Goal: Information Seeking & Learning: Learn about a topic

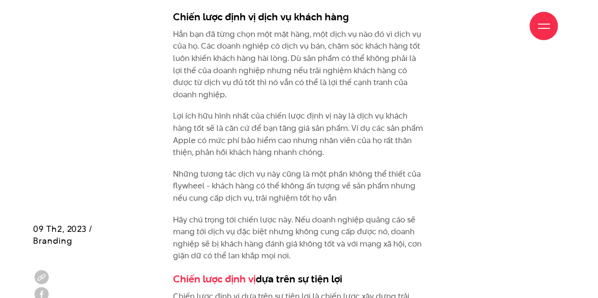
scroll to position [1763, 0]
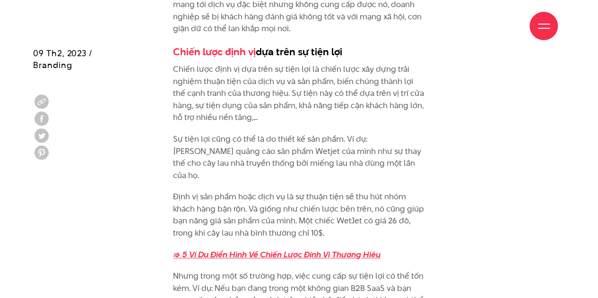
click at [207, 249] on strong "=> 5 Ví Dụ Điển Hình Về Chiến Lược Định Vị Thương Hiệu" at bounding box center [276, 254] width 207 height 11
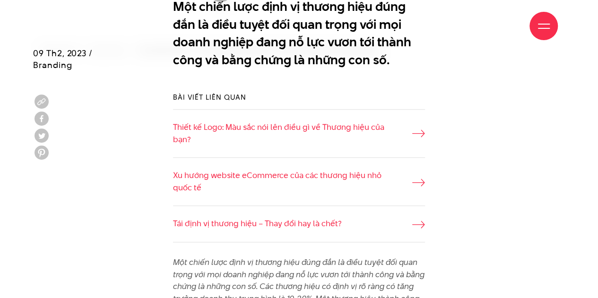
scroll to position [252, 0]
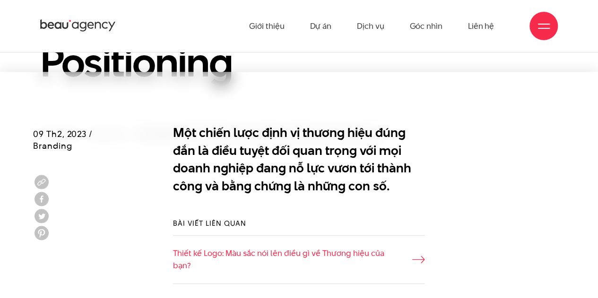
click at [379, 113] on div at bounding box center [299, 95] width 598 height 47
click at [364, 129] on p "Một chiến lược định vị thương hiệu đúng đắn là điều tuyệt đối quan trọng với mọ…" at bounding box center [299, 159] width 252 height 71
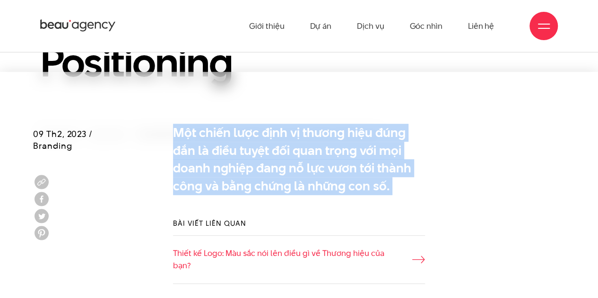
click at [364, 129] on p "Một chiến lược định vị thương hiệu đúng đắn là điều tuyệt đối quan trọng với mọ…" at bounding box center [299, 159] width 252 height 71
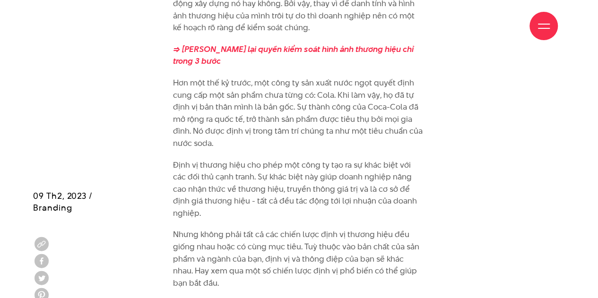
scroll to position [1134, 0]
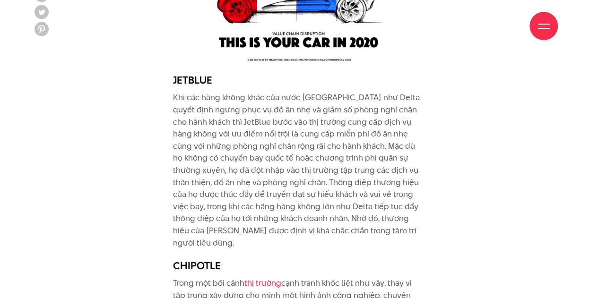
scroll to position [2771, 0]
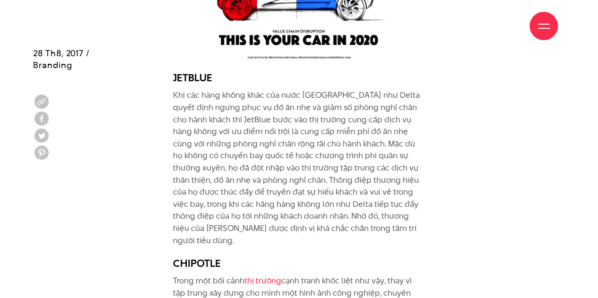
click at [246, 185] on p "Khi các hàng không khác của nước Mỹ như Delta quyết định ngưng phục vụ đồ ăn nh…" at bounding box center [299, 167] width 252 height 157
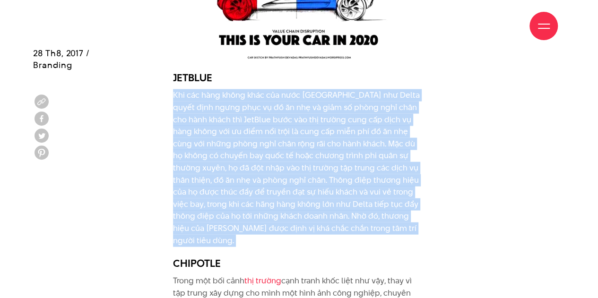
click at [246, 185] on p "Khi các hàng không khác của nước Mỹ như Delta quyết định ngưng phục vụ đồ ăn nh…" at bounding box center [299, 167] width 252 height 157
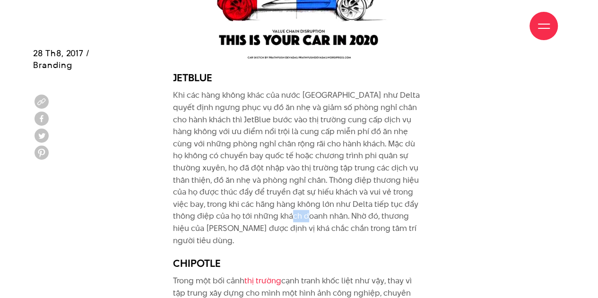
click at [246, 185] on p "Khi các hàng không khác của nước Mỹ như Delta quyết định ngưng phục vụ đồ ăn nh…" at bounding box center [299, 167] width 252 height 157
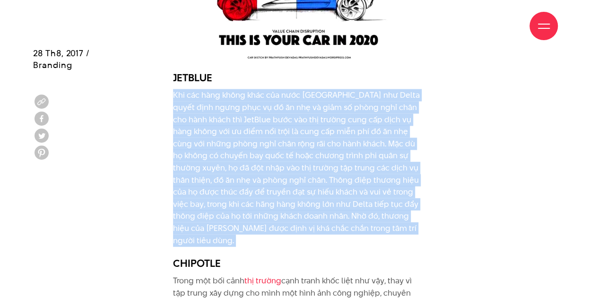
click at [246, 185] on p "Khi các hàng không khác của nước Mỹ như Delta quyết định ngưng phục vụ đồ ăn nh…" at bounding box center [299, 167] width 252 height 157
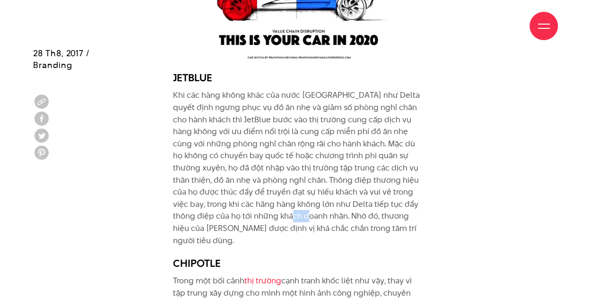
click at [246, 185] on p "Khi các hàng không khác của nước Mỹ như Delta quyết định ngưng phục vụ đồ ăn nh…" at bounding box center [299, 167] width 252 height 157
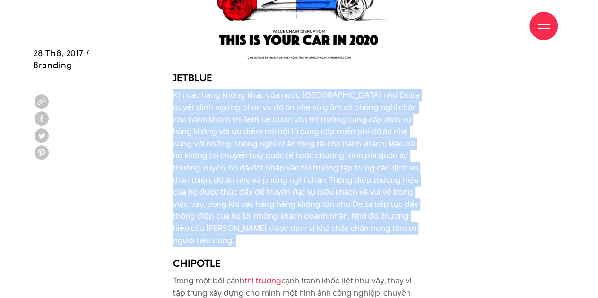
click at [246, 186] on p "Khi các hàng không khác của nước Mỹ như Delta quyết định ngưng phục vụ đồ ăn nh…" at bounding box center [299, 167] width 252 height 157
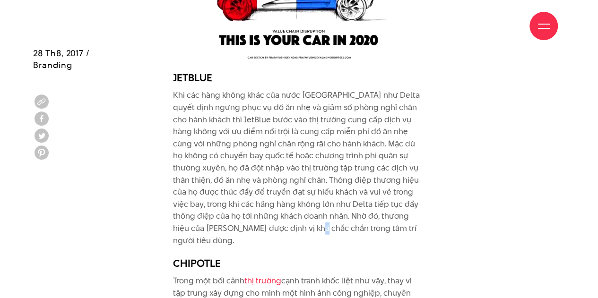
click at [246, 186] on p "Khi các hàng không khác của nước Mỹ như Delta quyết định ngưng phục vụ đồ ăn nh…" at bounding box center [299, 167] width 252 height 157
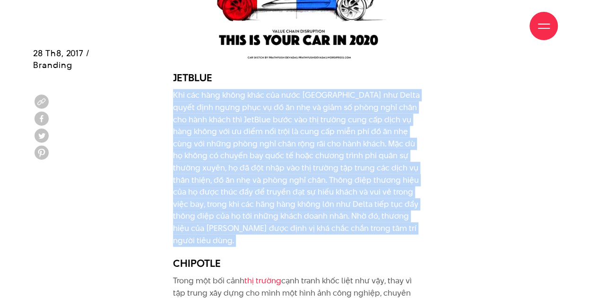
click at [246, 186] on p "Khi các hàng không khác của nước Mỹ như Delta quyết định ngưng phục vụ đồ ăn nh…" at bounding box center [299, 167] width 252 height 157
click at [244, 178] on p "Khi các hàng không khác của nước Mỹ như Delta quyết định ngưng phục vụ đồ ăn nh…" at bounding box center [299, 167] width 252 height 157
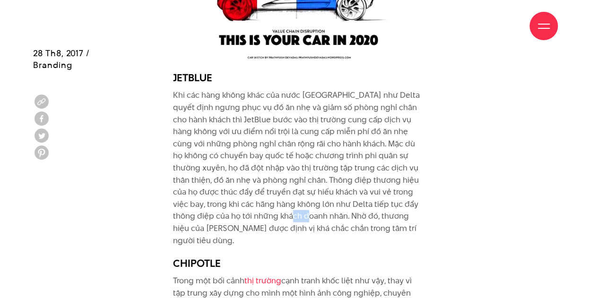
click at [244, 178] on p "Khi các hàng không khác của nước Mỹ như Delta quyết định ngưng phục vụ đồ ăn nh…" at bounding box center [299, 167] width 252 height 157
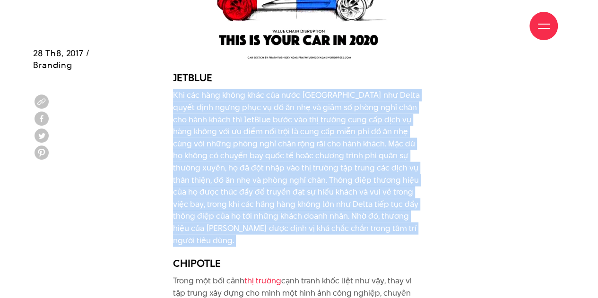
click at [245, 179] on p "Khi các hàng không khác của nước Mỹ như Delta quyết định ngưng phục vụ đồ ăn nh…" at bounding box center [299, 167] width 252 height 157
click at [252, 190] on p "Khi các hàng không khác của nước Mỹ như Delta quyết định ngưng phục vụ đồ ăn nh…" at bounding box center [299, 167] width 252 height 157
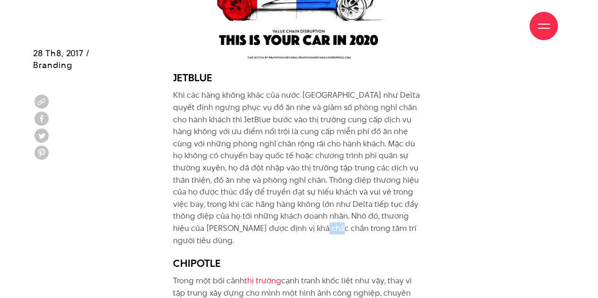
click at [252, 190] on p "Khi các hàng không khác của nước Mỹ như Delta quyết định ngưng phục vụ đồ ăn nh…" at bounding box center [299, 167] width 252 height 157
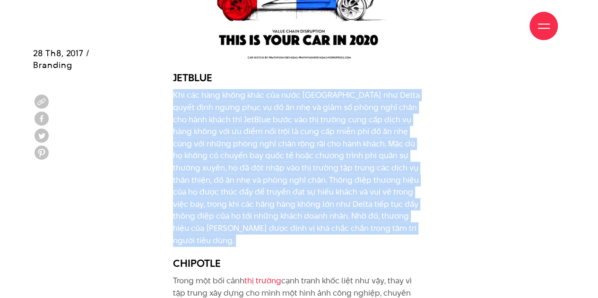
click at [252, 190] on p "Khi các hàng không khác của nước Mỹ như Delta quyết định ngưng phục vụ đồ ăn nh…" at bounding box center [299, 167] width 252 height 157
click at [249, 188] on p "Khi các hàng không khác của nước Mỹ như Delta quyết định ngưng phục vụ đồ ăn nh…" at bounding box center [299, 167] width 252 height 157
click at [250, 172] on p "Khi các hàng không khác của nước Mỹ như Delta quyết định ngưng phục vụ đồ ăn nh…" at bounding box center [299, 167] width 252 height 157
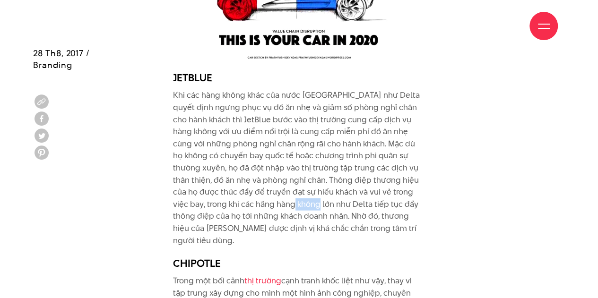
click at [250, 172] on p "Khi các hàng không khác của nước Mỹ như Delta quyết định ngưng phục vụ đồ ăn nh…" at bounding box center [299, 167] width 252 height 157
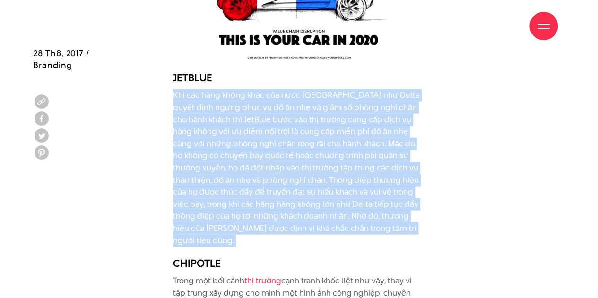
click at [250, 172] on p "Khi các hàng không khác của nước Mỹ như Delta quyết định ngưng phục vụ đồ ăn nh…" at bounding box center [299, 167] width 252 height 157
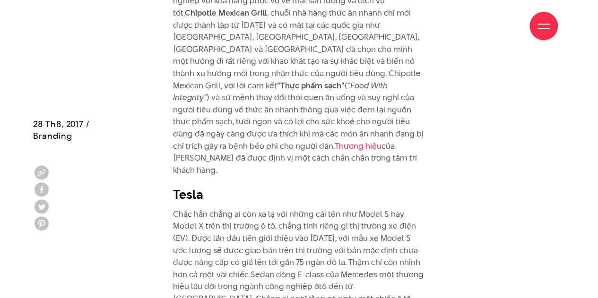
scroll to position [3149, 0]
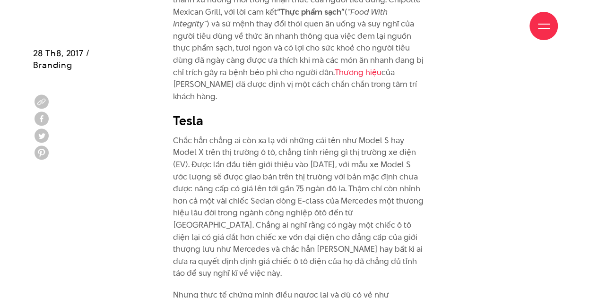
click at [250, 172] on p "Chắc hẳn chẳng ai còn xa lạ với những cái tên như Model S hay Model X trên thị …" at bounding box center [299, 207] width 252 height 145
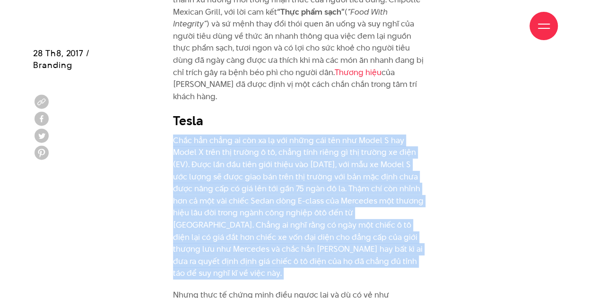
click at [250, 172] on p "Chắc hẳn chẳng ai còn xa lạ với những cái tên như Model S hay Model X trên thị …" at bounding box center [299, 207] width 252 height 145
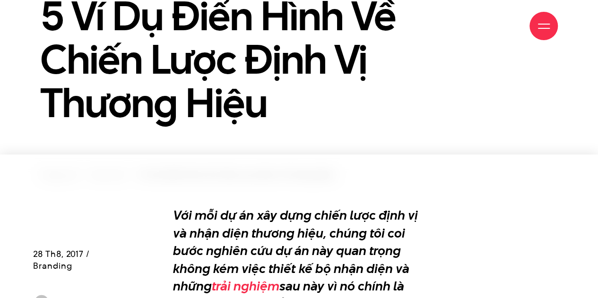
scroll to position [252, 0]
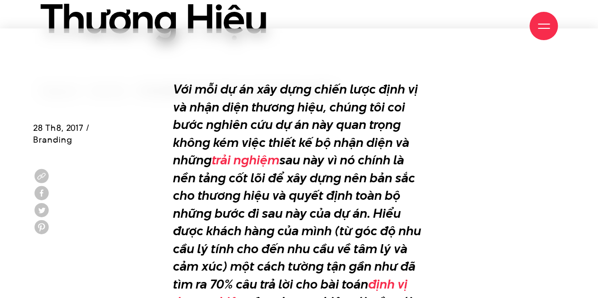
click at [252, 186] on em "Với mỗi dự án xây dựng chiến lược định vị và nhận diện thương hiệu, chúng tôi c…" at bounding box center [297, 212] width 248 height 265
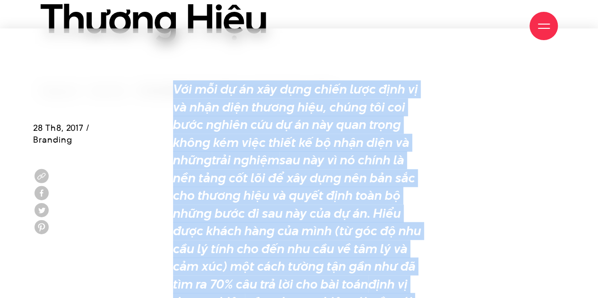
click at [252, 186] on em "Với mỗi dự án xây dựng chiến lược định vị và nhận diện thương hiệu, chúng tôi c…" at bounding box center [297, 212] width 248 height 265
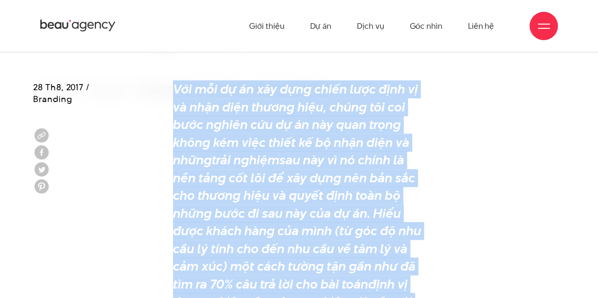
click at [304, 173] on em "Với mỗi dự án xây dựng chiến lược định vị và nhận diện thương hiệu, chúng tôi c…" at bounding box center [297, 212] width 248 height 265
click at [334, 159] on em "Với mỗi dự án xây dựng chiến lược định vị và nhận diện thương hiệu, chúng tôi c…" at bounding box center [297, 212] width 248 height 265
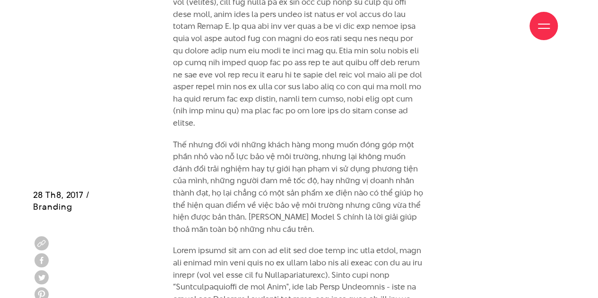
scroll to position [4661, 0]
